Goal: Task Accomplishment & Management: Use online tool/utility

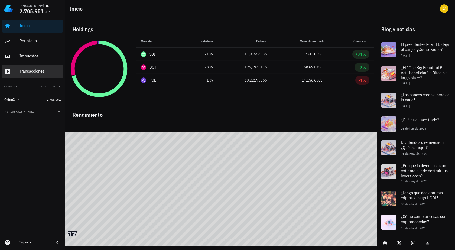
click at [42, 72] on div "Transacciones" at bounding box center [40, 71] width 41 height 5
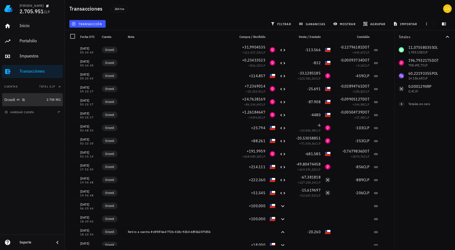
click at [34, 103] on div "OrionX" at bounding box center [24, 100] width 40 height 12
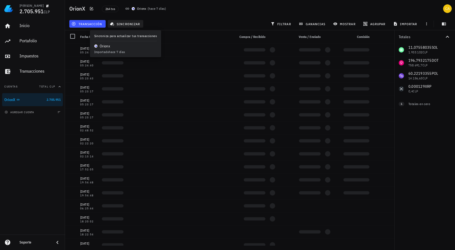
click at [127, 24] on span "sincronizar" at bounding box center [125, 24] width 29 height 4
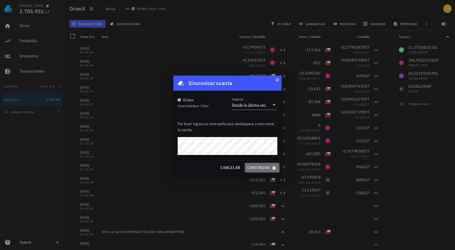
click at [261, 167] on span "continuar" at bounding box center [262, 167] width 30 height 5
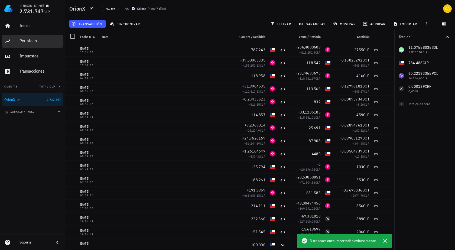
click at [34, 40] on div "Portafolio" at bounding box center [40, 40] width 41 height 5
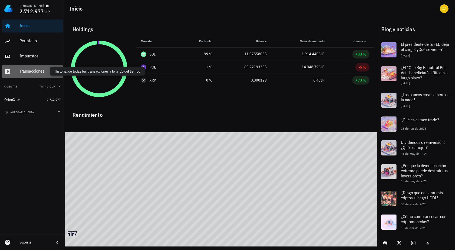
click at [43, 72] on div "Transacciones" at bounding box center [40, 71] width 41 height 5
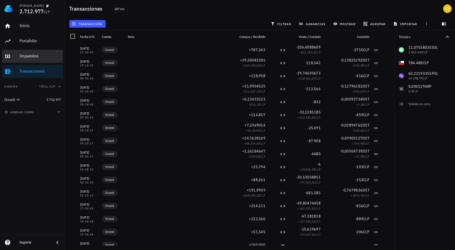
click at [43, 57] on div "Impuestos" at bounding box center [40, 55] width 41 height 5
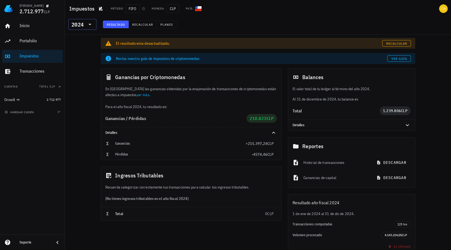
click at [86, 26] on div at bounding box center [90, 24] width 8 height 7
click at [84, 38] on div "2025" at bounding box center [83, 38] width 20 height 4
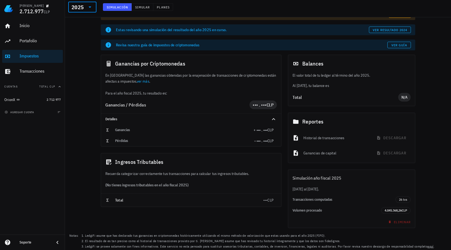
scroll to position [30, 0]
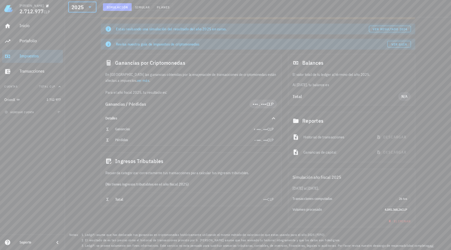
click at [89, 6] on icon at bounding box center [90, 7] width 7 height 7
click at [85, 31] on div "2024" at bounding box center [83, 32] width 20 height 4
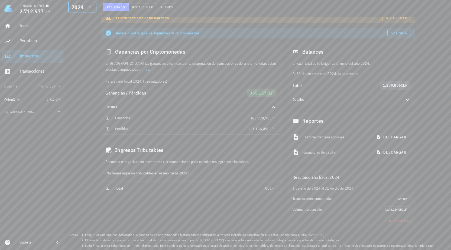
scroll to position [25, 0]
click at [82, 6] on div "2024" at bounding box center [78, 7] width 12 height 5
click at [82, 21] on div "2025" at bounding box center [83, 21] width 20 height 4
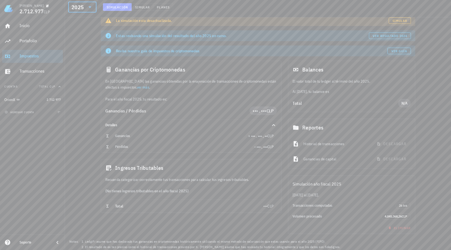
scroll to position [30, 0]
